Goal: Navigation & Orientation: Find specific page/section

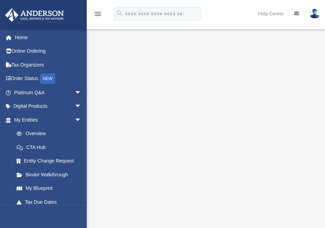
scroll to position [27, 0]
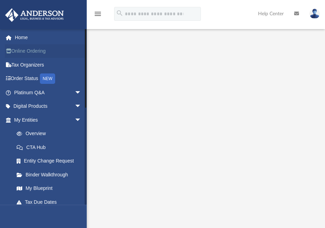
click at [33, 51] on link "Online Ordering" at bounding box center [48, 51] width 87 height 14
click at [75, 94] on span "arrow_drop_down" at bounding box center [82, 93] width 14 height 14
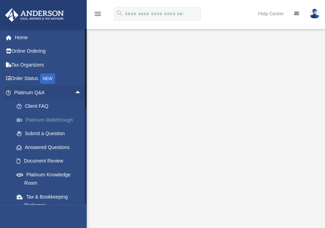
click at [42, 120] on link "Platinum Walkthrough" at bounding box center [51, 120] width 82 height 14
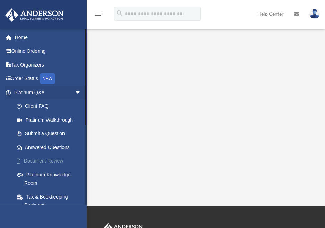
click at [54, 160] on link "Document Review" at bounding box center [51, 161] width 82 height 14
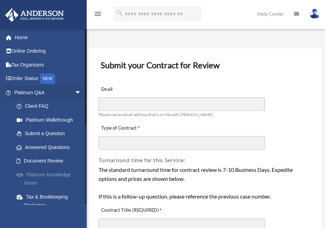
click at [54, 176] on link "Platinum Knowledge Room" at bounding box center [51, 179] width 82 height 22
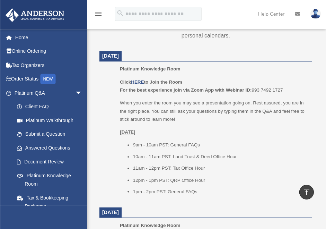
scroll to position [301, 0]
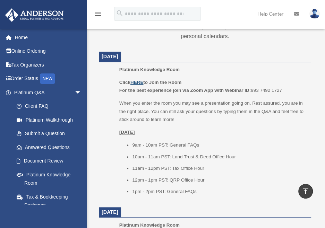
click at [140, 80] on u "HERE" at bounding box center [136, 82] width 13 height 5
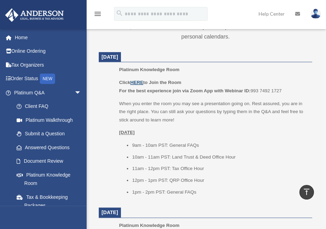
click at [137, 80] on u "HERE" at bounding box center [136, 82] width 13 height 5
